Goal: Task Accomplishment & Management: Use online tool/utility

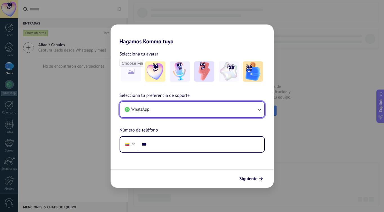
click at [170, 109] on button "WhatsApp" at bounding box center [192, 109] width 144 height 15
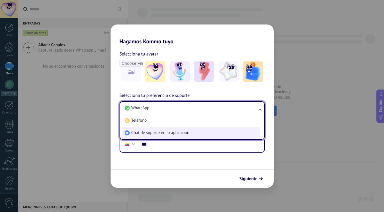
click at [144, 133] on span "Chat de soporte en la aplicación" at bounding box center [161, 133] width 58 height 6
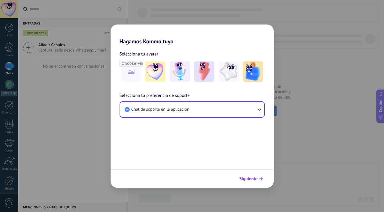
click at [253, 177] on span "Siguiente" at bounding box center [249, 179] width 18 height 4
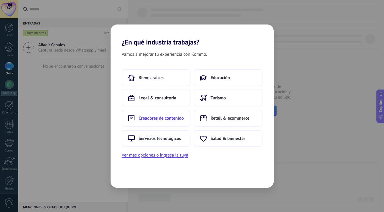
click at [180, 121] on span "Creadores de contenido" at bounding box center [161, 118] width 45 height 6
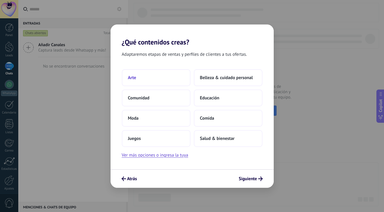
click at [179, 84] on button "Arte" at bounding box center [156, 77] width 69 height 17
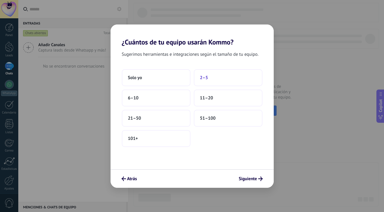
click at [208, 81] on button "2–5" at bounding box center [228, 77] width 69 height 17
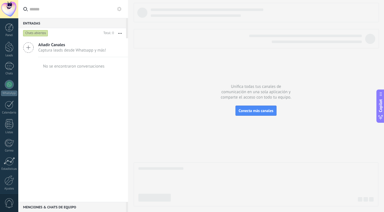
scroll to position [22, 0]
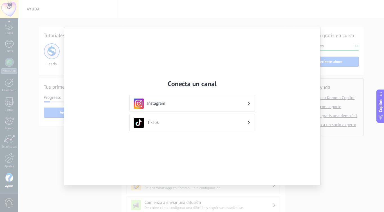
click at [136, 149] on div "Conecta un canal Instagram TikTok" at bounding box center [192, 106] width 256 height 158
click at [41, 194] on div "Conecta un canal Instagram TikTok" at bounding box center [192, 106] width 384 height 212
click at [167, 127] on div "TikTok" at bounding box center [192, 123] width 117 height 10
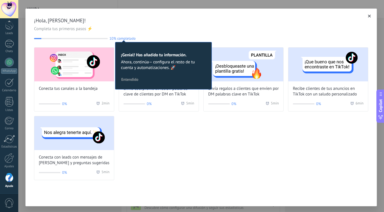
click at [368, 16] on use "button" at bounding box center [369, 16] width 3 height 3
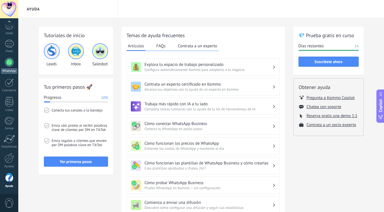
click at [15, 62] on link "WhatsApp" at bounding box center [9, 66] width 18 height 16
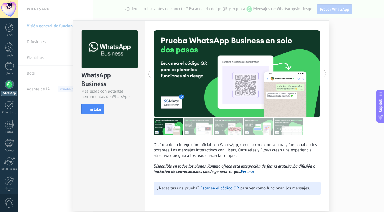
scroll to position [0, 0]
click at [101, 113] on button "Instalar" at bounding box center [92, 109] width 23 height 11
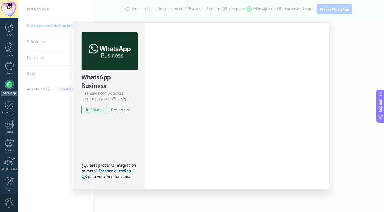
scroll to position [0, 0]
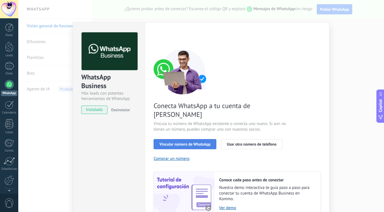
click at [199, 142] on span "Vincular número de WhatsApp" at bounding box center [185, 144] width 51 height 4
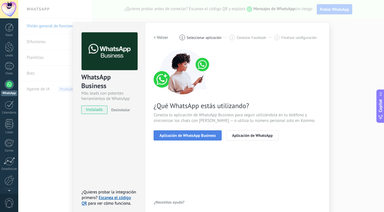
click at [202, 132] on button "Aplicación de WhatsApp Business" at bounding box center [188, 135] width 68 height 10
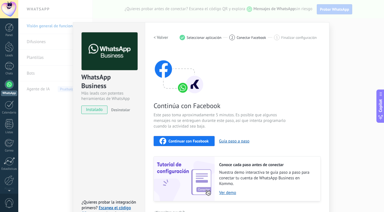
click at [197, 146] on div "Continúa con Facebook Este paso toma aproximadamente 5 minutos. Es posible que …" at bounding box center [237, 125] width 167 height 152
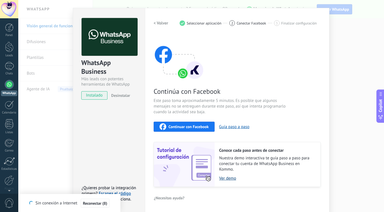
click at [230, 180] on link "Ver demo" at bounding box center [267, 178] width 96 height 5
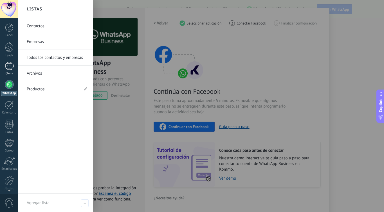
click at [10, 69] on div at bounding box center [9, 66] width 9 height 8
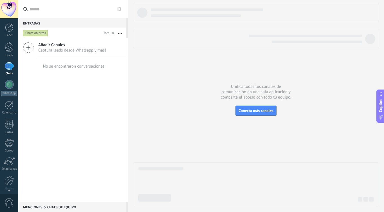
click at [29, 47] on use at bounding box center [28, 48] width 10 height 10
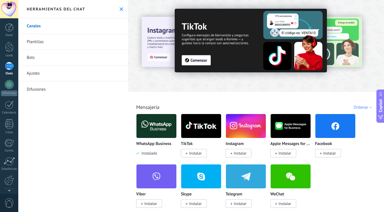
click at [197, 154] on span "Instalar" at bounding box center [195, 153] width 13 height 5
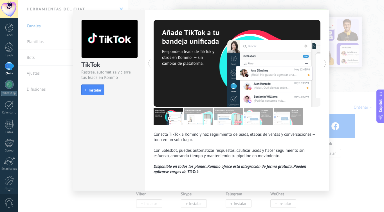
scroll to position [10, 0]
click at [89, 88] on span "Instalar" at bounding box center [95, 90] width 13 height 4
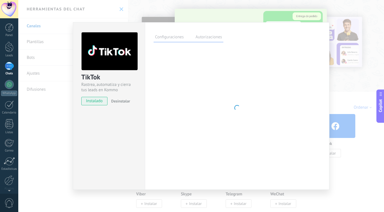
scroll to position [0, 0]
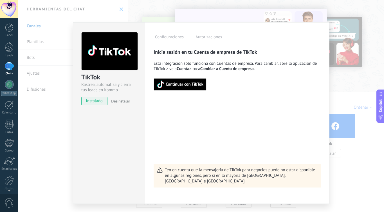
click at [196, 86] on span "Continuar con TikTok" at bounding box center [185, 85] width 38 height 4
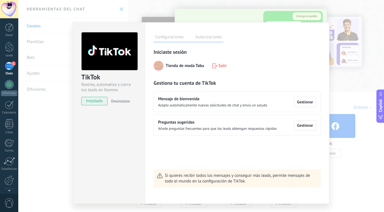
click at [204, 40] on label "Autorizaciones" at bounding box center [208, 38] width 29 height 8
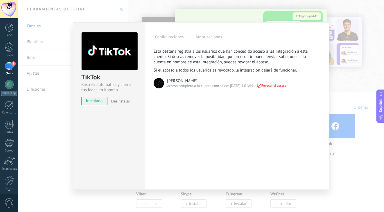
click at [162, 38] on label "Configuraciones" at bounding box center [170, 38] width 32 height 8
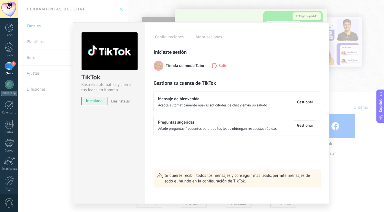
click at [42, 165] on div "TikTok Rastrea, automatiza y cierra tus leads en Kommo instalado Desinstalar Co…" at bounding box center [201, 106] width 366 height 212
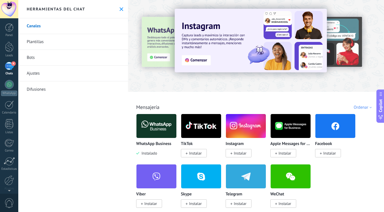
click at [197, 157] on span "Instalar" at bounding box center [194, 153] width 26 height 8
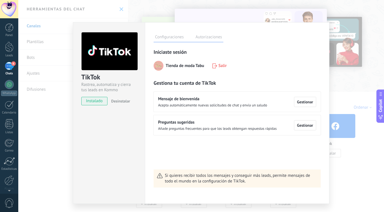
click at [259, 103] on span "Acepta automáticamente nuevas solicitudes de chat y envía un saludo" at bounding box center [212, 105] width 109 height 4
click at [298, 104] on span "Gestionar" at bounding box center [305, 102] width 16 height 4
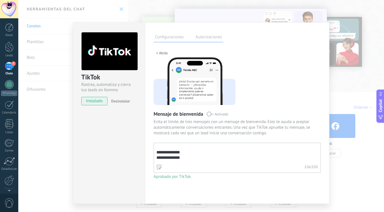
scroll to position [32, 0]
click at [174, 180] on div "**********" at bounding box center [237, 118] width 167 height 139
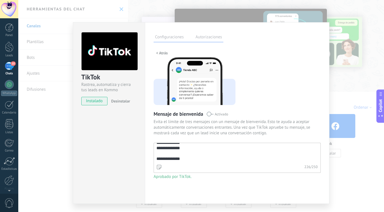
click at [163, 52] on span "< Atrás" at bounding box center [162, 53] width 12 height 4
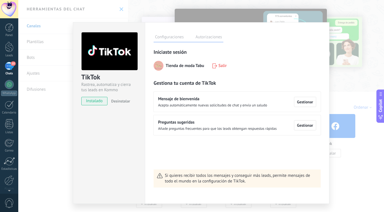
click at [206, 125] on span "Preguntas sugeridas" at bounding box center [217, 123] width 119 height 6
click at [308, 126] on span "Gestionar" at bounding box center [305, 125] width 16 height 4
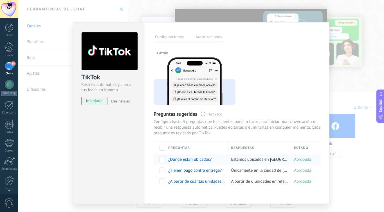
click at [162, 160] on span at bounding box center [162, 160] width 6 height 6
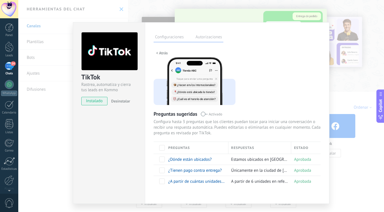
click at [165, 53] on span "< Atrás" at bounding box center [162, 53] width 12 height 4
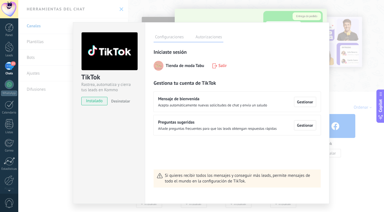
click at [99, 101] on span "instalado" at bounding box center [95, 101] width 26 height 8
click at [203, 36] on label "Autorizaciones" at bounding box center [208, 38] width 29 height 8
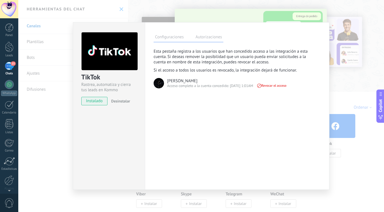
click at [177, 37] on label "Configuraciones" at bounding box center [170, 38] width 32 height 8
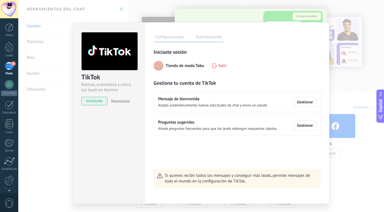
click at [108, 187] on div "TikTok Rastrea, automatiza y cierra tus leads en Kommo instalado Desinstalar" at bounding box center [109, 113] width 72 height 182
click at [48, 159] on div "TikTok Rastrea, automatiza y cierra tus leads en Kommo instalado Desinstalar Co…" at bounding box center [201, 106] width 366 height 212
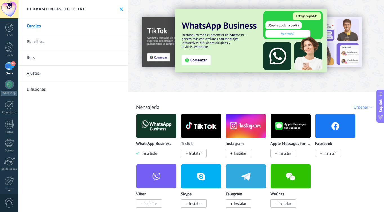
click at [8, 66] on div "18" at bounding box center [9, 66] width 9 height 8
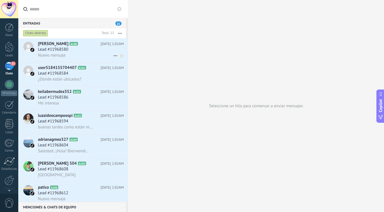
click at [92, 57] on div "Nuevo mensaje" at bounding box center [81, 55] width 86 height 6
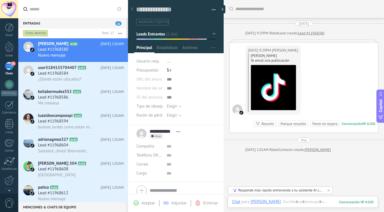
scroll to position [24, 0]
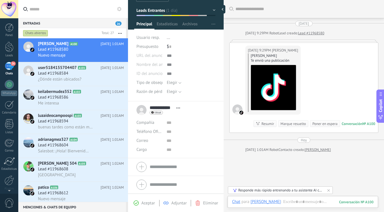
click at [145, 202] on span "Aceptar" at bounding box center [149, 202] width 14 height 5
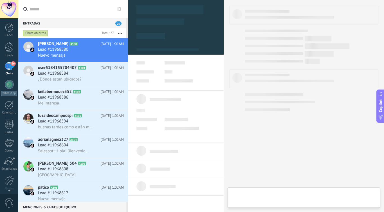
type textarea "**********"
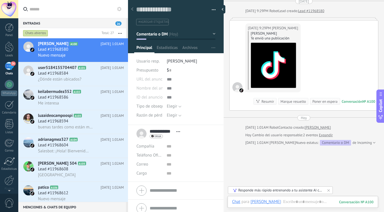
scroll to position [54, 0]
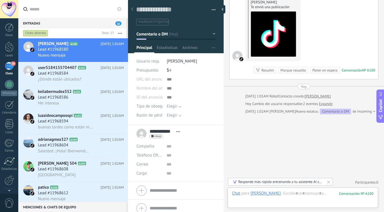
click at [258, 181] on div "Responde más rápido entrenando a tu asistente AI con tus fuentes de datos" at bounding box center [281, 181] width 85 height 5
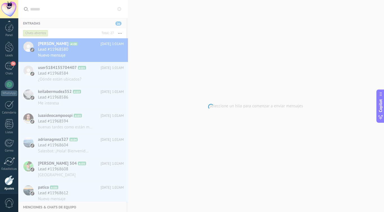
scroll to position [22, 0]
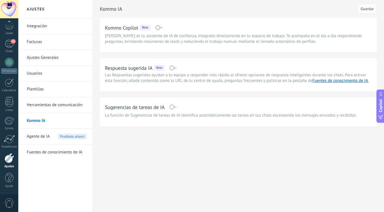
click at [46, 140] on span "Agente de IA" at bounding box center [38, 137] width 23 height 16
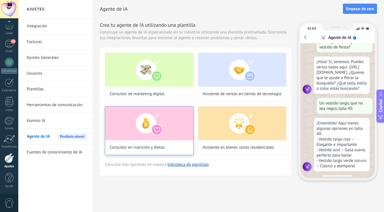
scroll to position [20, 0]
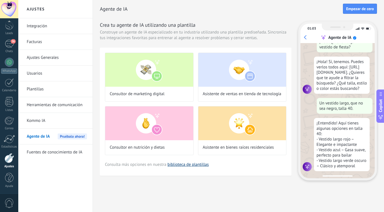
click at [190, 164] on link "biblioteca de plantillas" at bounding box center [188, 164] width 41 height 5
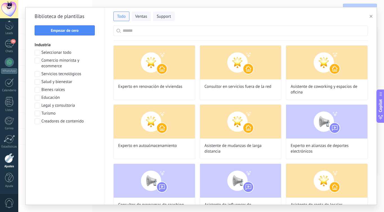
scroll to position [71, 0]
click at [37, 61] on span at bounding box center [38, 61] width 6 height 6
click at [72, 136] on span "Aplicar" at bounding box center [65, 136] width 54 height 4
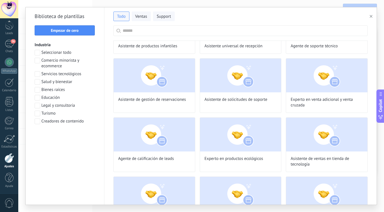
scroll to position [297, 0]
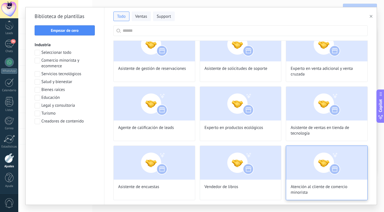
click at [313, 192] on span "Atención al cliente de comercio minorista" at bounding box center [327, 189] width 72 height 11
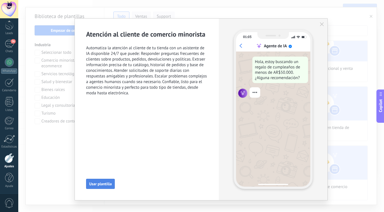
scroll to position [60, 0]
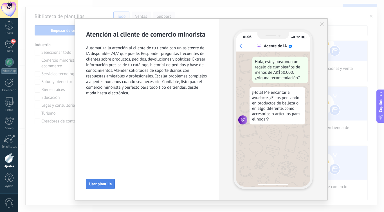
click at [93, 185] on span "Usar plantilla" at bounding box center [100, 184] width 23 height 4
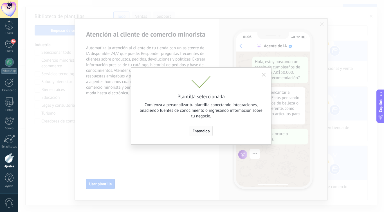
scroll to position [71, 0]
click at [206, 129] on span "Entendido" at bounding box center [201, 131] width 17 height 4
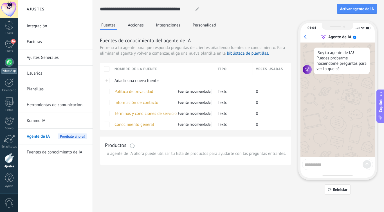
click at [9, 64] on div at bounding box center [9, 62] width 9 height 9
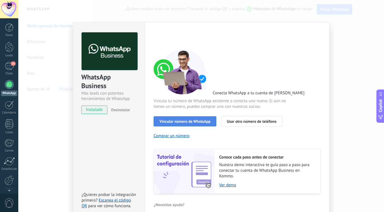
click at [193, 124] on button "Vincular número de WhatsApp" at bounding box center [185, 121] width 63 height 10
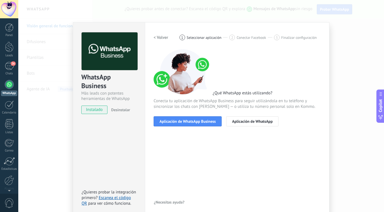
click at [193, 124] on button "Aplicación de WhatsApp Business" at bounding box center [188, 121] width 68 height 10
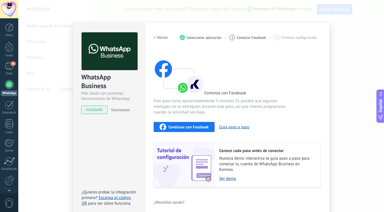
click at [183, 126] on span "Continuar con Facebook" at bounding box center [189, 127] width 40 height 4
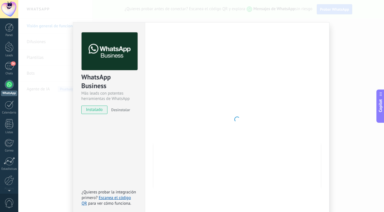
click at [241, 123] on div at bounding box center [237, 119] width 167 height 174
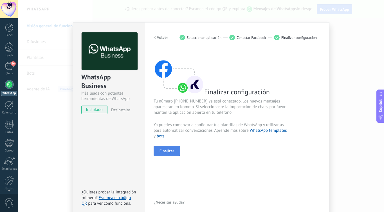
click at [163, 151] on span "Finalizar" at bounding box center [167, 151] width 15 height 4
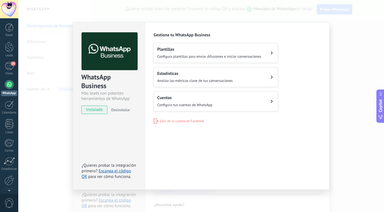
click at [213, 58] on span "Configura plantillas para enviar difusiones e iniciar conversaciones" at bounding box center [209, 56] width 104 height 5
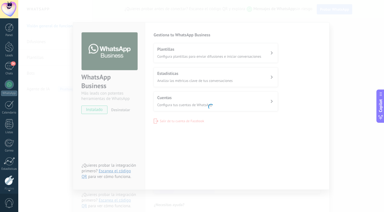
scroll to position [22, 0]
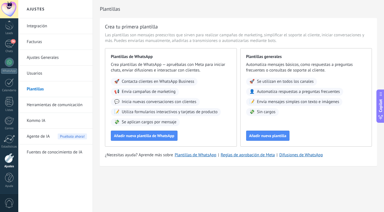
click at [51, 138] on div "Agente de IA Pruébalo ahora!" at bounding box center [57, 137] width 60 height 16
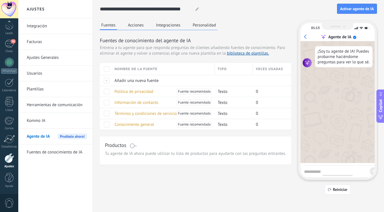
click at [324, 171] on textarea at bounding box center [335, 170] width 63 height 7
type textarea "**********"
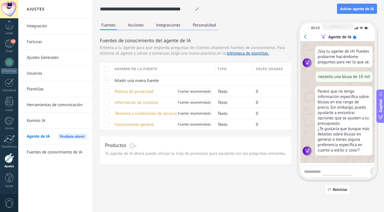
scroll to position [7, 0]
click at [133, 27] on button "Acciones" at bounding box center [136, 25] width 19 height 8
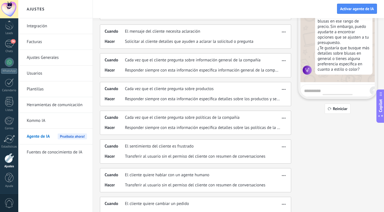
scroll to position [0, 0]
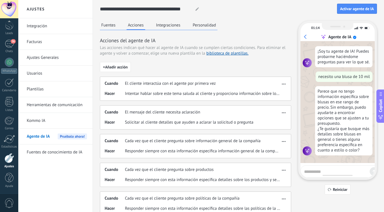
click at [72, 155] on link "Fuentes de conocimiento de IA" at bounding box center [57, 152] width 60 height 16
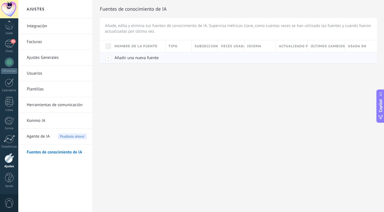
click at [105, 59] on div at bounding box center [106, 57] width 12 height 11
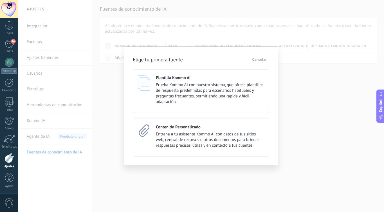
click at [75, 128] on div "Elige tu primera fuente Cancelar Plantilla Kommo AI Prueba Kommo AI con nuestro…" at bounding box center [201, 106] width 366 height 212
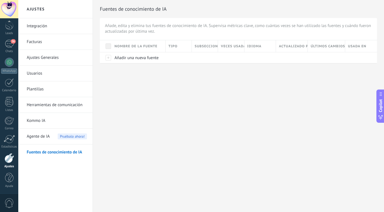
click at [59, 127] on link "Kommo IA" at bounding box center [57, 121] width 60 height 16
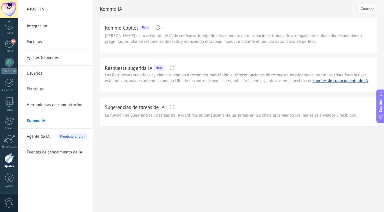
click at [63, 33] on link "Integración" at bounding box center [57, 26] width 60 height 16
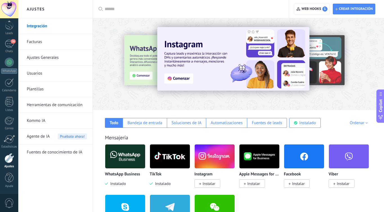
click at [61, 40] on link "Facturas" at bounding box center [57, 42] width 60 height 16
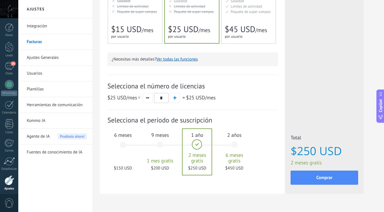
scroll to position [135, 0]
click at [119, 143] on div "6 meses $150 USD" at bounding box center [123, 147] width 30 height 40
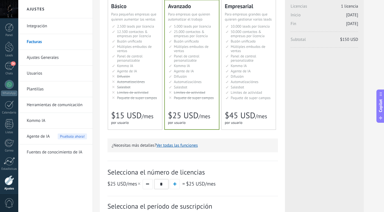
scroll to position [107, 0]
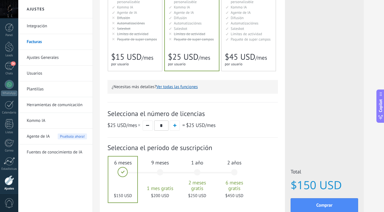
click at [63, 68] on link "Usuarios" at bounding box center [57, 74] width 60 height 16
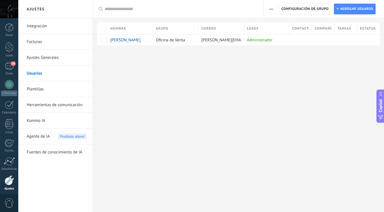
click at [65, 89] on link "Plantillas" at bounding box center [57, 89] width 60 height 16
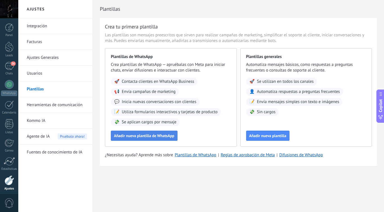
click at [171, 139] on button "Añadir nueva plantilla de WhatsApp" at bounding box center [144, 136] width 67 height 10
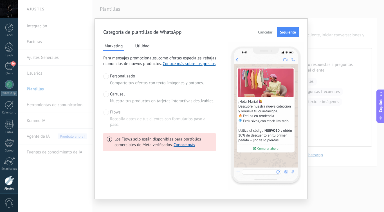
click at [106, 97] on span at bounding box center [106, 95] width 6 height 6
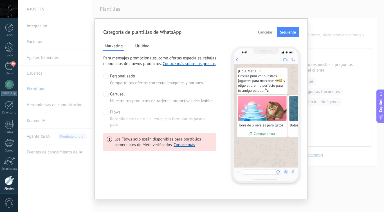
click at [110, 117] on span "Recopila datos de tus clientes con formularios paso a paso." at bounding box center [163, 121] width 106 height 11
click at [106, 112] on span at bounding box center [106, 113] width 6 height 6
click at [136, 44] on button "Utilidad" at bounding box center [142, 46] width 17 height 8
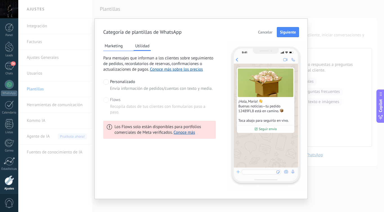
click at [117, 50] on button "Marketing" at bounding box center [113, 46] width 21 height 8
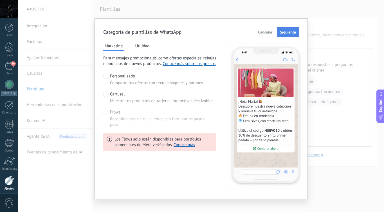
click at [291, 33] on span "Siguiente" at bounding box center [288, 32] width 16 height 4
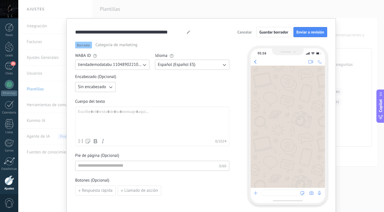
click at [134, 66] on span "tiendademodatabu 110489022109606" at bounding box center [110, 65] width 64 height 6
click at [163, 77] on span "Encabezado (Opcional)" at bounding box center [152, 77] width 154 height 6
click at [103, 89] on span "Sin encabezado" at bounding box center [92, 87] width 28 height 6
click at [103, 99] on li "Texto" at bounding box center [94, 97] width 44 height 10
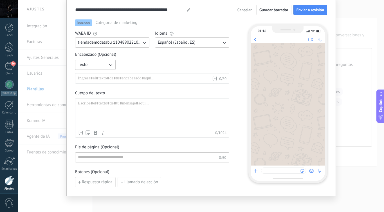
scroll to position [39, 0]
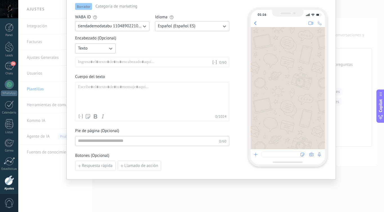
click at [127, 63] on div at bounding box center [145, 62] width 134 height 6
click at [111, 91] on div at bounding box center [152, 97] width 149 height 27
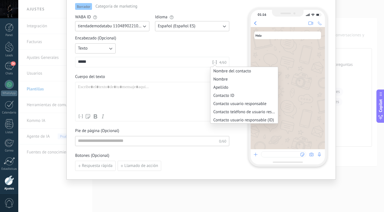
click at [215, 63] on icon at bounding box center [215, 62] width 6 height 6
click at [217, 70] on li "Nombre del contacto" at bounding box center [245, 71] width 68 height 8
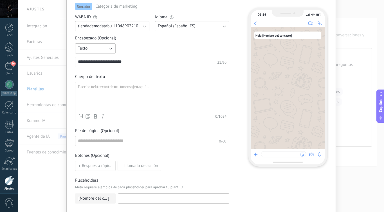
click at [145, 89] on div at bounding box center [152, 97] width 149 height 27
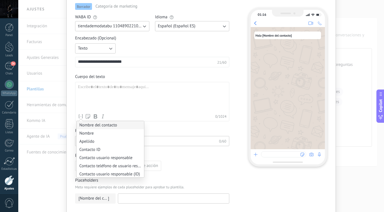
click at [86, 128] on li "Nombre del contacto" at bounding box center [111, 125] width 68 height 8
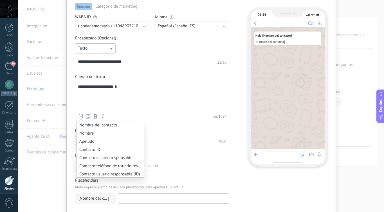
click at [79, 116] on use at bounding box center [81, 117] width 4 height 4
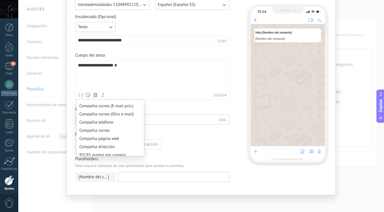
scroll to position [567, 0]
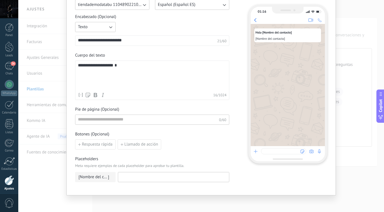
click at [143, 75] on div "**********" at bounding box center [152, 76] width 149 height 27
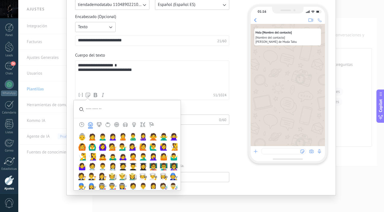
click at [107, 125] on icon "Food & Drink" at bounding box center [108, 124] width 5 height 5
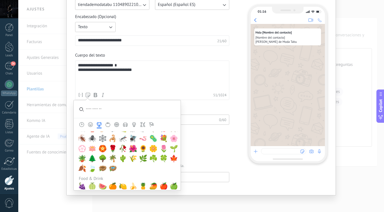
scroll to position [674, 0]
click at [170, 139] on span "🌸" at bounding box center [174, 139] width 8 height 8
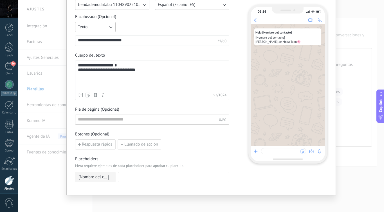
click at [157, 74] on div "**********" at bounding box center [152, 76] width 149 height 27
click at [163, 73] on div "**********" at bounding box center [152, 76] width 149 height 27
click at [92, 77] on div "**********" at bounding box center [152, 76] width 149 height 27
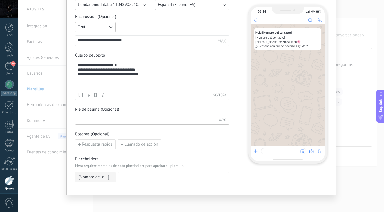
click at [125, 119] on input at bounding box center [147, 119] width 144 height 9
click at [99, 144] on span "Respuesta rápida" at bounding box center [97, 144] width 31 height 4
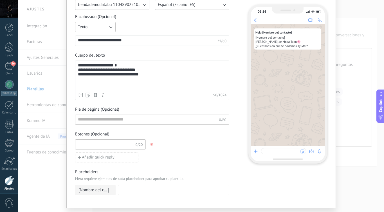
click at [104, 146] on input at bounding box center [105, 144] width 60 height 9
click at [100, 145] on input "**********" at bounding box center [105, 144] width 60 height 9
click at [107, 144] on input "**********" at bounding box center [105, 144] width 60 height 9
click at [98, 144] on input "**********" at bounding box center [105, 144] width 60 height 9
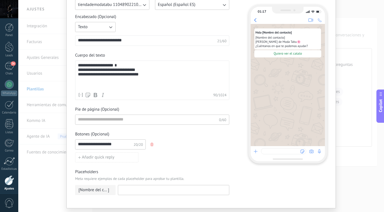
click at [98, 144] on input "**********" at bounding box center [105, 144] width 60 height 9
click at [101, 145] on input "**********" at bounding box center [105, 144] width 60 height 9
click at [110, 145] on input "**********" at bounding box center [105, 144] width 60 height 9
type input "**********"
click at [106, 158] on span "Añadir quick reply" at bounding box center [98, 157] width 33 height 4
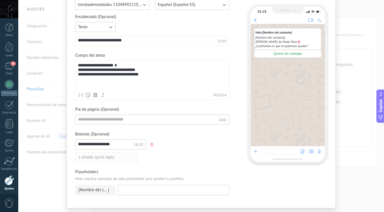
scroll to position [0, 0]
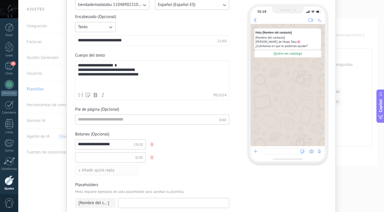
click at [106, 158] on input at bounding box center [105, 157] width 60 height 9
click at [79, 157] on input "**********" at bounding box center [105, 157] width 60 height 9
click at [111, 155] on input "**********" at bounding box center [105, 157] width 60 height 9
type input "**********"
click at [104, 171] on span "Añadir quick reply" at bounding box center [98, 170] width 33 height 4
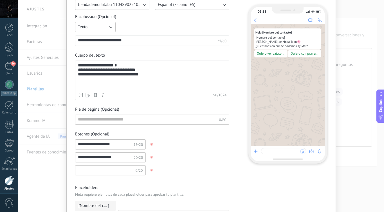
click at [104, 171] on input at bounding box center [105, 170] width 60 height 9
click at [101, 158] on input "**********" at bounding box center [105, 157] width 60 height 9
type input "**********"
click at [102, 170] on input at bounding box center [105, 170] width 60 height 9
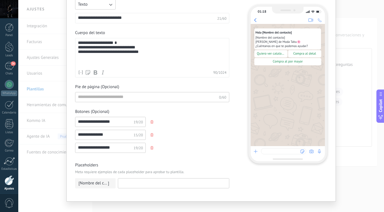
scroll to position [90, 0]
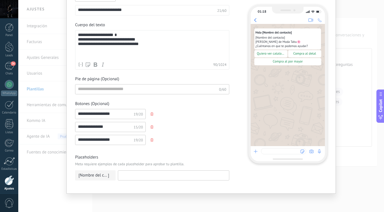
type input "**********"
click at [122, 176] on input at bounding box center [173, 175] width 111 height 9
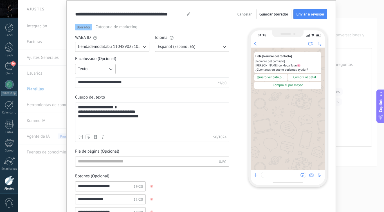
scroll to position [0, 0]
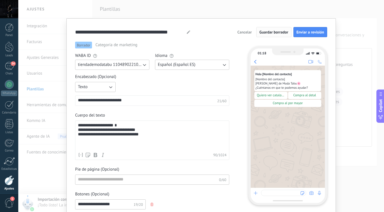
click at [273, 34] on span "Guardar borrador" at bounding box center [274, 32] width 29 height 4
click at [304, 32] on span "Enviar a revisión" at bounding box center [311, 32] width 28 height 4
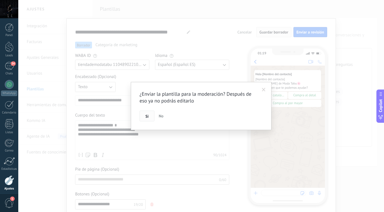
click at [149, 115] on button "Si" at bounding box center [147, 116] width 15 height 11
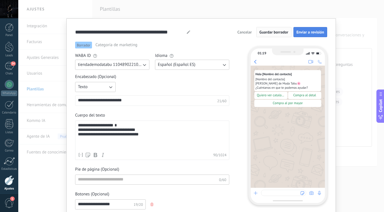
click at [303, 33] on span "Enviar a revisión" at bounding box center [311, 32] width 28 height 4
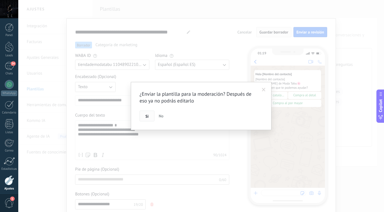
click at [147, 117] on span "Si" at bounding box center [147, 116] width 3 height 4
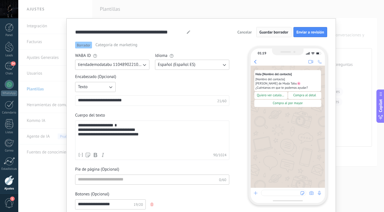
click at [268, 34] on span "Guardar borrador" at bounding box center [274, 32] width 29 height 4
click at [190, 33] on div "**********" at bounding box center [201, 32] width 252 height 10
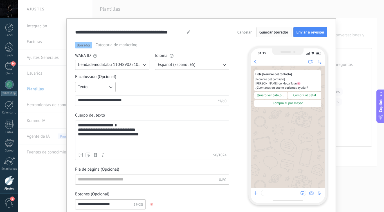
click at [188, 32] on use at bounding box center [188, 31] width 3 height 3
click at [112, 31] on input "**********" at bounding box center [130, 32] width 110 height 6
type input "**********"
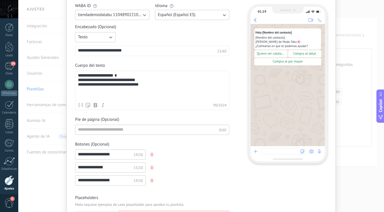
scroll to position [97, 0]
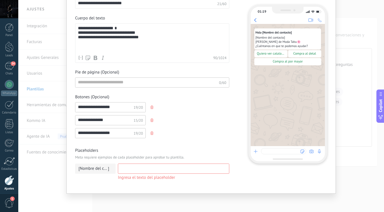
click at [151, 171] on input at bounding box center [173, 168] width 111 height 9
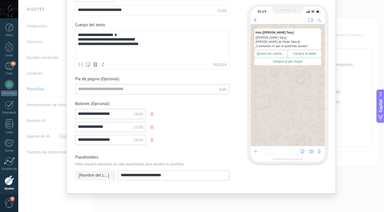
type input "**********"
click at [170, 177] on input "**********" at bounding box center [173, 175] width 111 height 9
type input "******"
click at [203, 190] on div "**********" at bounding box center [201, 61] width 270 height 266
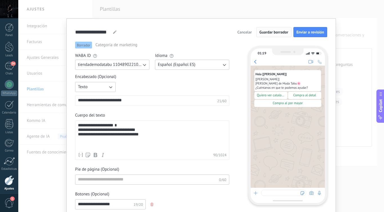
click at [279, 35] on button "Guardar borrador" at bounding box center [274, 32] width 35 height 10
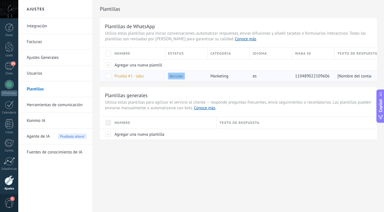
click at [215, 77] on span "marketing" at bounding box center [220, 75] width 18 height 5
click at [136, 76] on span "Prueba #1 - tabu" at bounding box center [129, 75] width 29 height 5
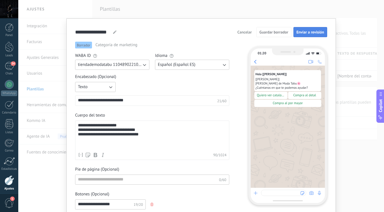
click at [317, 31] on span "Enviar a revisión" at bounding box center [311, 32] width 28 height 4
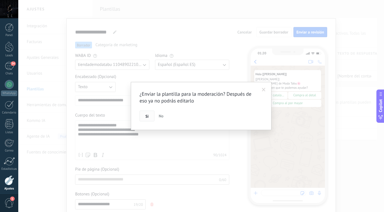
click at [146, 114] on span "Si" at bounding box center [147, 116] width 3 height 4
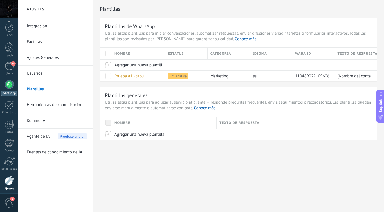
scroll to position [22, 0]
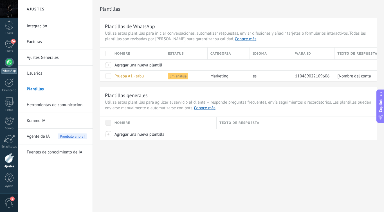
click at [6, 69] on div "WhatsApp" at bounding box center [9, 70] width 16 height 5
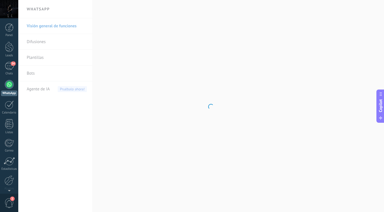
click at [7, 85] on div at bounding box center [9, 84] width 9 height 9
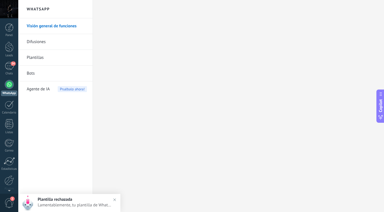
click at [7, 85] on div at bounding box center [9, 84] width 9 height 9
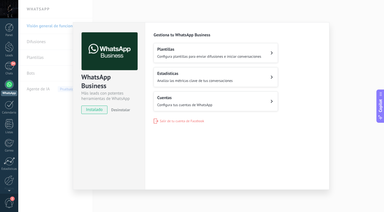
click at [189, 60] on button "Plantillas Configura plantillas para enviar difusiones e iniciar conversaciones" at bounding box center [216, 53] width 124 height 20
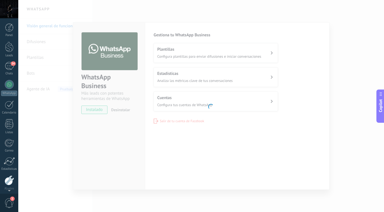
scroll to position [22, 0]
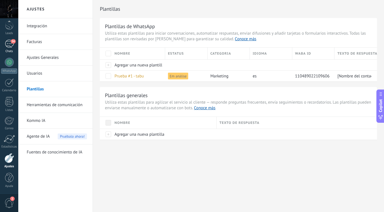
click at [7, 47] on div "34" at bounding box center [9, 44] width 9 height 8
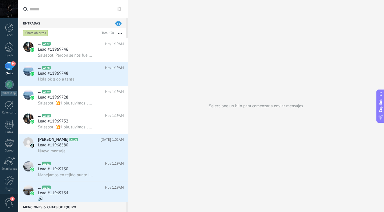
click at [207, 109] on div "Seleccione un hilo para comenzar a enviar mensajes" at bounding box center [256, 106] width 256 height 212
click at [81, 76] on div "Lead #11969748" at bounding box center [81, 74] width 86 height 6
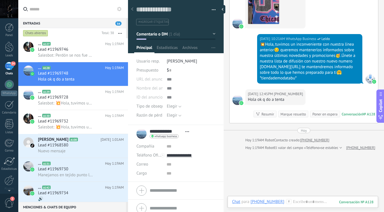
click at [205, 34] on button "Comentario o DM" at bounding box center [176, 34] width 79 height 10
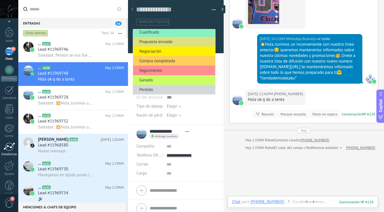
scroll to position [22, 0]
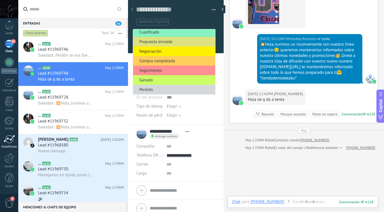
click at [12, 141] on div at bounding box center [9, 139] width 11 height 8
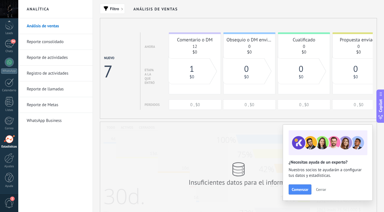
click at [322, 190] on span "Cerrar" at bounding box center [321, 190] width 10 height 4
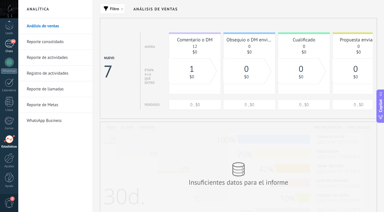
click at [12, 42] on span "34" at bounding box center [13, 41] width 5 height 5
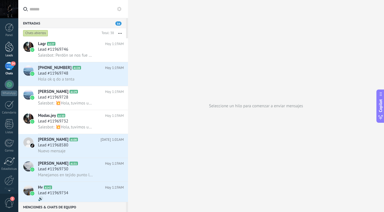
click at [12, 45] on div at bounding box center [9, 47] width 8 height 10
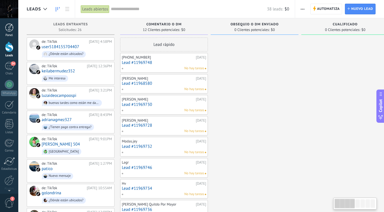
click at [11, 33] on link "Panel" at bounding box center [9, 30] width 18 height 14
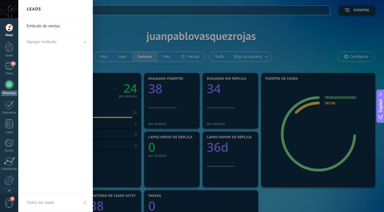
click at [8, 84] on div at bounding box center [9, 84] width 9 height 9
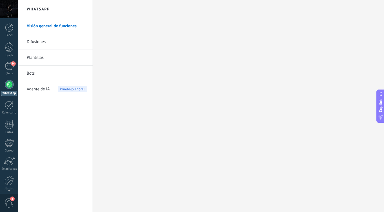
click at [40, 92] on span "Agente de IA" at bounding box center [38, 89] width 23 height 16
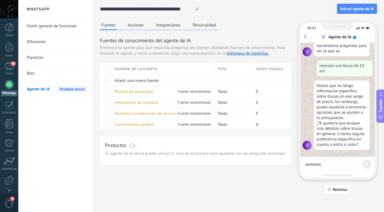
scroll to position [20, 0]
click at [139, 92] on span "Política de privacidad" at bounding box center [134, 91] width 39 height 5
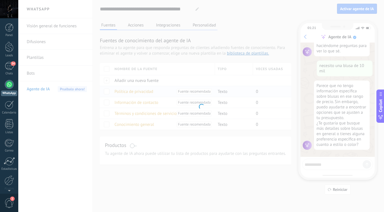
type input "**********"
type textarea "**********"
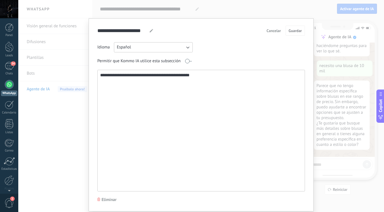
click at [151, 99] on textarea "**********" at bounding box center [201, 130] width 206 height 121
click at [104, 199] on span "Eliminar" at bounding box center [109, 200] width 15 height 6
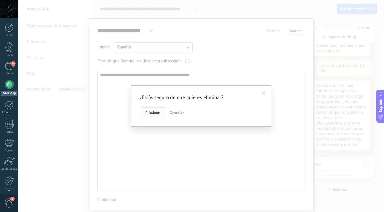
click at [151, 115] on button "Eliminar" at bounding box center [153, 112] width 26 height 11
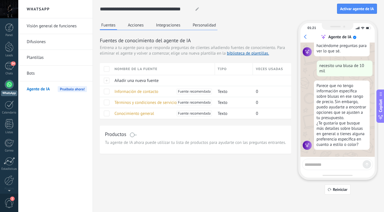
click at [136, 27] on button "Acciones" at bounding box center [136, 25] width 19 height 8
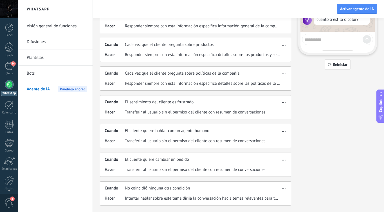
scroll to position [0, 0]
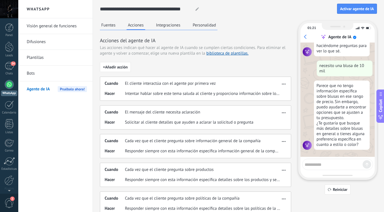
click at [171, 25] on button "Integraciones" at bounding box center [168, 25] width 27 height 8
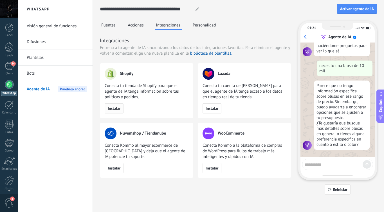
click at [116, 105] on button "Instalar" at bounding box center [114, 108] width 19 height 10
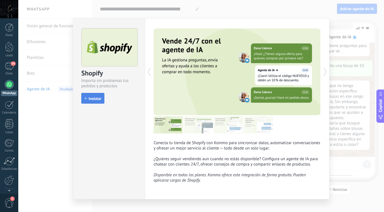
click at [95, 98] on span "Instalar" at bounding box center [95, 99] width 13 height 4
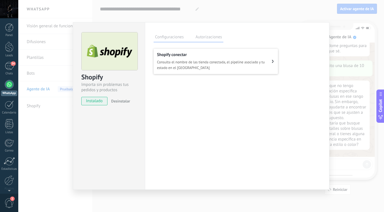
click at [207, 66] on span "Consulta el nombre de las tienda conectada, el pipeline asociado y tu estado en…" at bounding box center [214, 64] width 115 height 11
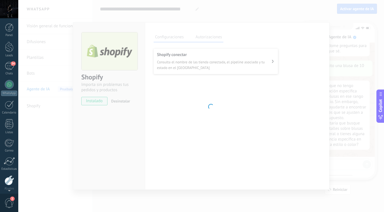
scroll to position [22, 0]
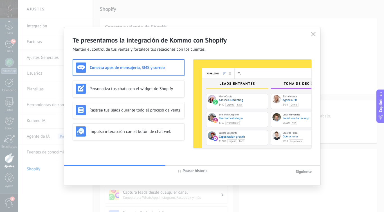
click at [301, 170] on span "Siguiente" at bounding box center [304, 171] width 16 height 5
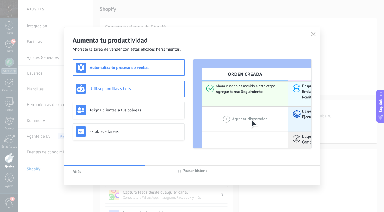
click at [141, 86] on h3 "Utiliza plantillas y bots" at bounding box center [136, 88] width 92 height 5
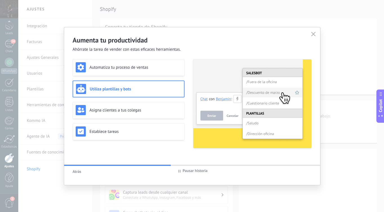
click at [145, 101] on div "Automatiza tu proceso de ventas Utiliza plantillas y bots Asigna clientes a tus…" at bounding box center [129, 103] width 112 height 89
click at [146, 109] on h3 "Asigna clientes a tus colegas" at bounding box center [136, 110] width 92 height 5
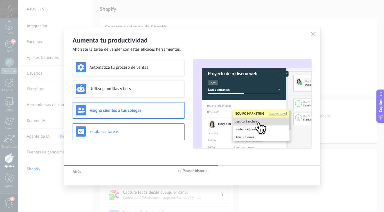
click at [159, 133] on h3 "Establece tareas" at bounding box center [136, 131] width 92 height 5
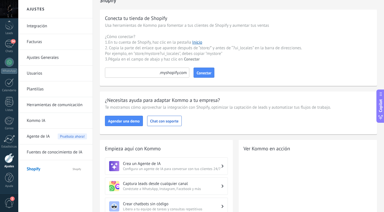
scroll to position [0, 0]
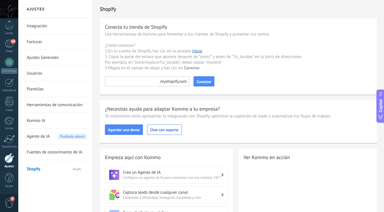
click at [141, 83] on input at bounding box center [147, 81] width 84 height 10
type input "*"
type input "**********"
click at [200, 84] on span "Conectar" at bounding box center [204, 82] width 15 height 4
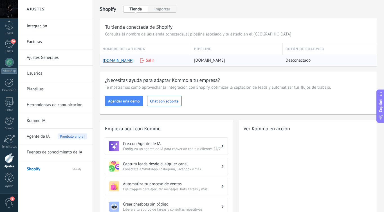
click at [293, 60] on span "Desconectado" at bounding box center [298, 61] width 25 height 6
click at [130, 60] on link "[DOMAIN_NAME]" at bounding box center [118, 60] width 31 height 5
click at [225, 60] on span "[DOMAIN_NAME]" at bounding box center [209, 61] width 31 height 6
click at [312, 62] on div "Desconectado" at bounding box center [330, 60] width 89 height 11
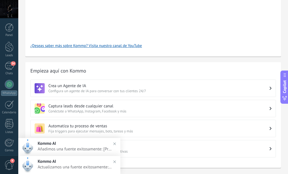
scroll to position [254, 0]
